Goal: Information Seeking & Learning: Learn about a topic

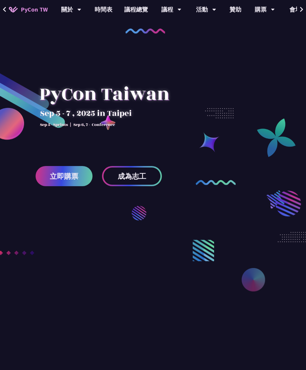
click at [108, 10] on link "時間表" at bounding box center [104, 9] width 30 height 19
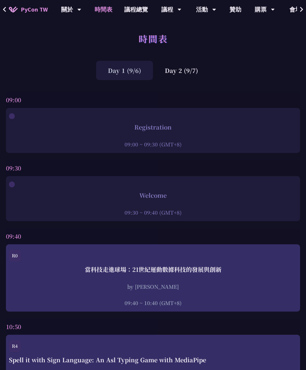
click at [188, 71] on div "Day 2 (9/7)" at bounding box center [181, 70] width 57 height 19
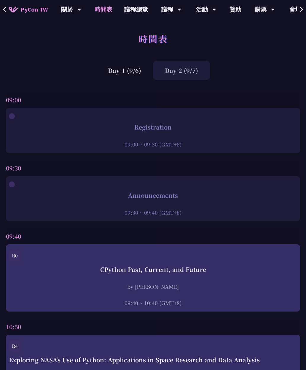
click at [134, 9] on link "議程總覽" at bounding box center [136, 9] width 36 height 19
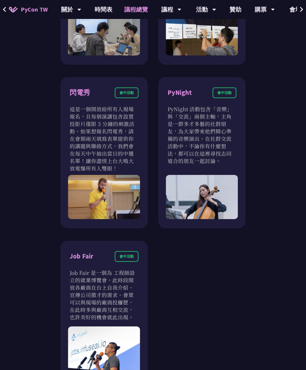
scroll to position [732, 0]
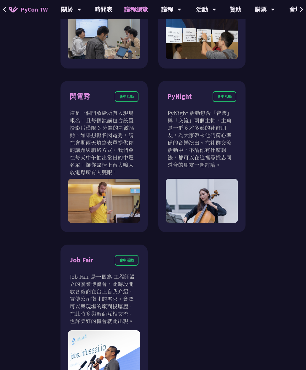
click at [118, 140] on p "這是一個開放給所有人現場報名，且每個演講包含設置投影片僅限 3 分鐘的刺激活動。如果想報名閃電秀，請在會期兩天填寫表單提供你的講題與聯絡方式，我們會在每天中午…" at bounding box center [104, 142] width 69 height 67
click at [123, 132] on p "這是一個開放給所有人現場報名，且每個演講包含設置投影片僅限 3 分鐘的刺激活動。如果想報名閃電秀，請在會期兩天填寫表單提供你的講題與聯絡方式，我們會在每天中午…" at bounding box center [104, 142] width 69 height 67
click at [233, 132] on p "PyNight 活動包含「音樂」與「交流」兩個主軸，主角是一群多才多藝的社群朋友，為大家帶來他們精心準備的音樂演出。在社群交流活動中，不論你有什麼想法，都可以…" at bounding box center [201, 138] width 69 height 59
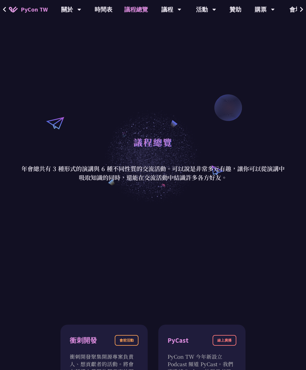
scroll to position [0, 0]
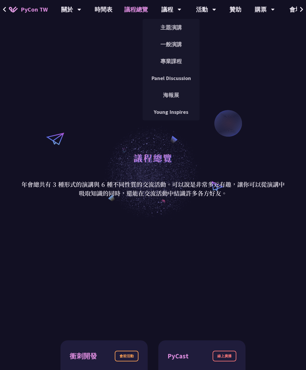
click at [181, 63] on link "專業課程" at bounding box center [171, 61] width 57 height 14
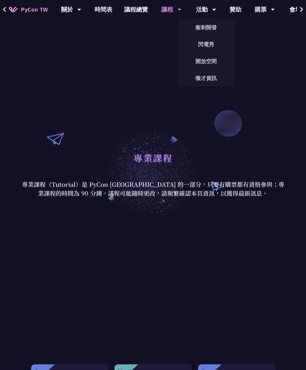
click at [212, 28] on link "衝刺開發" at bounding box center [206, 27] width 57 height 14
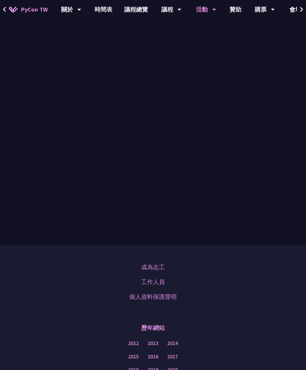
scroll to position [340, 0]
